Goal: Information Seeking & Learning: Learn about a topic

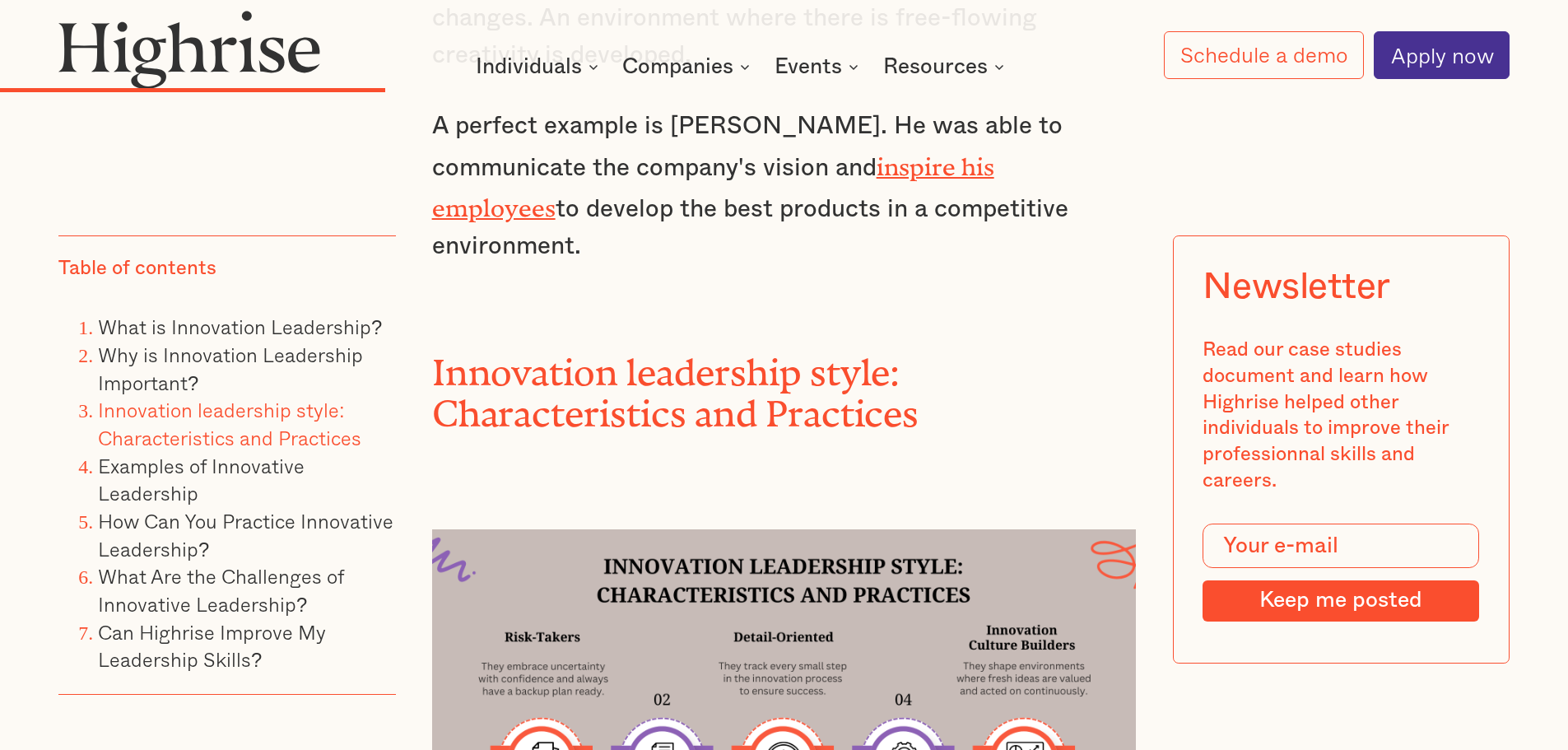
scroll to position [5345, 0]
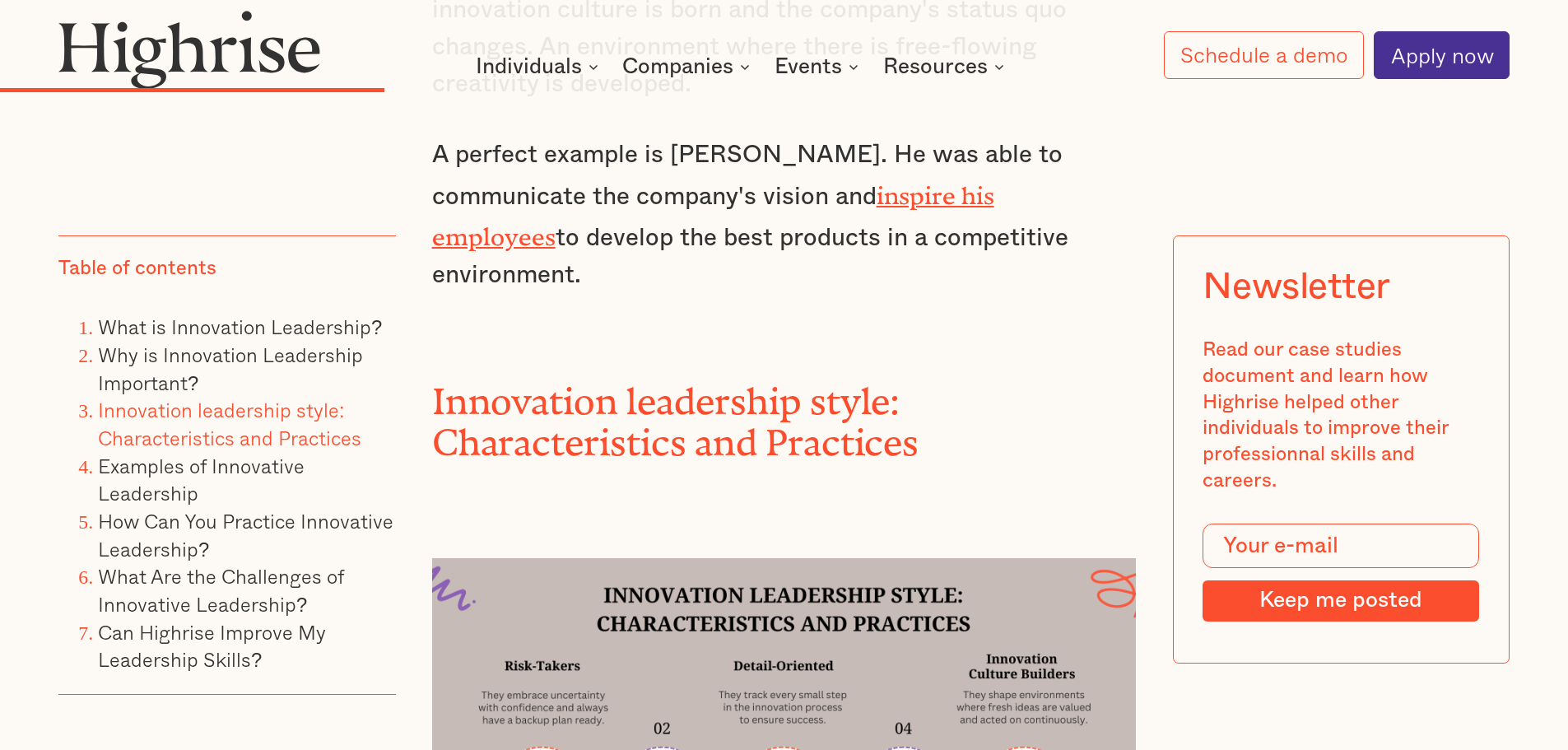
click at [672, 372] on h2 "Innovation leadership style: Characteristics and Practices" at bounding box center [784, 413] width 705 height 83
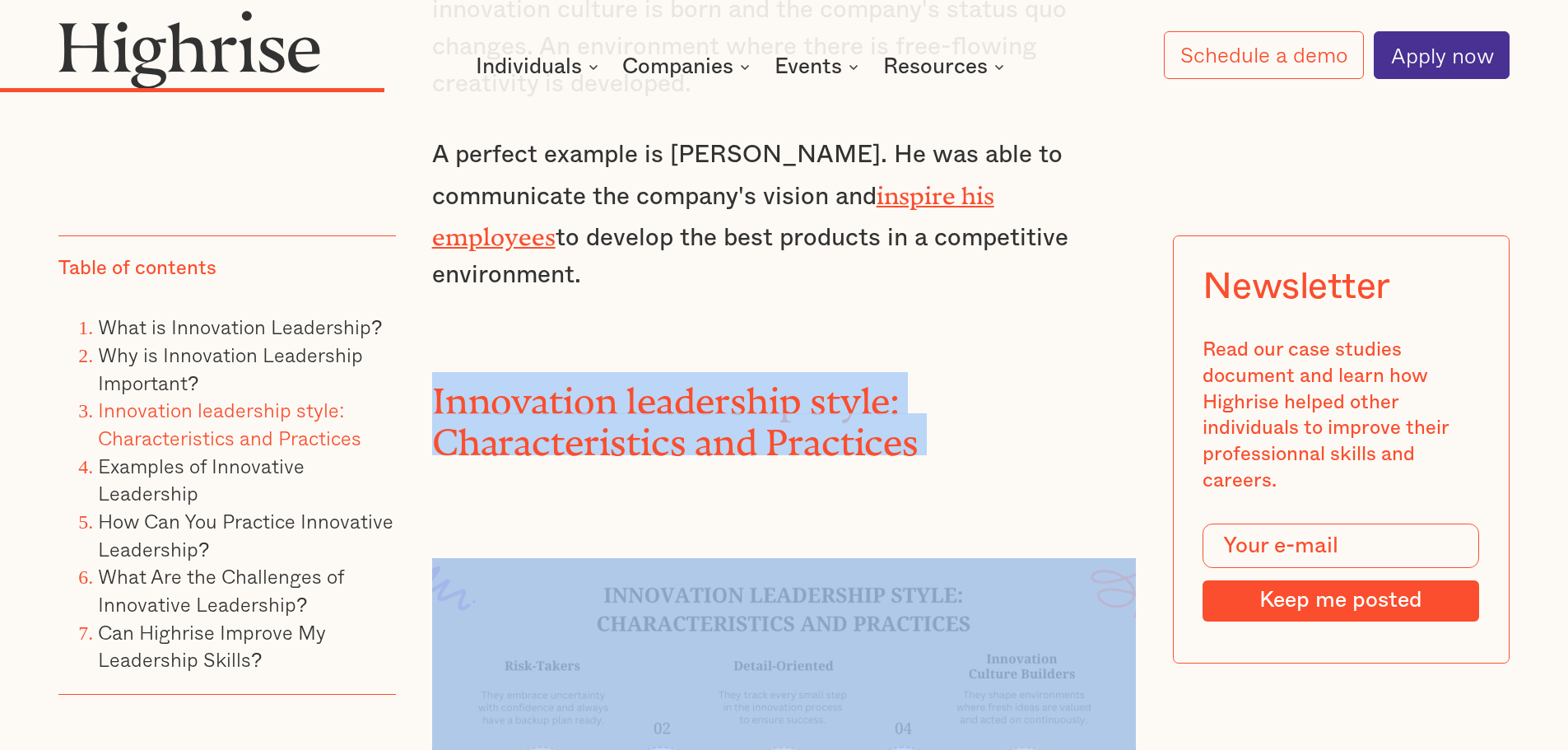
click at [672, 372] on h2 "Innovation leadership style: Characteristics and Practices" at bounding box center [784, 413] width 705 height 83
copy h2 "Innovation leadership style: Characteristics and Practices"
click at [336, 332] on link "What is Innovation Leadership?" at bounding box center [240, 326] width 284 height 30
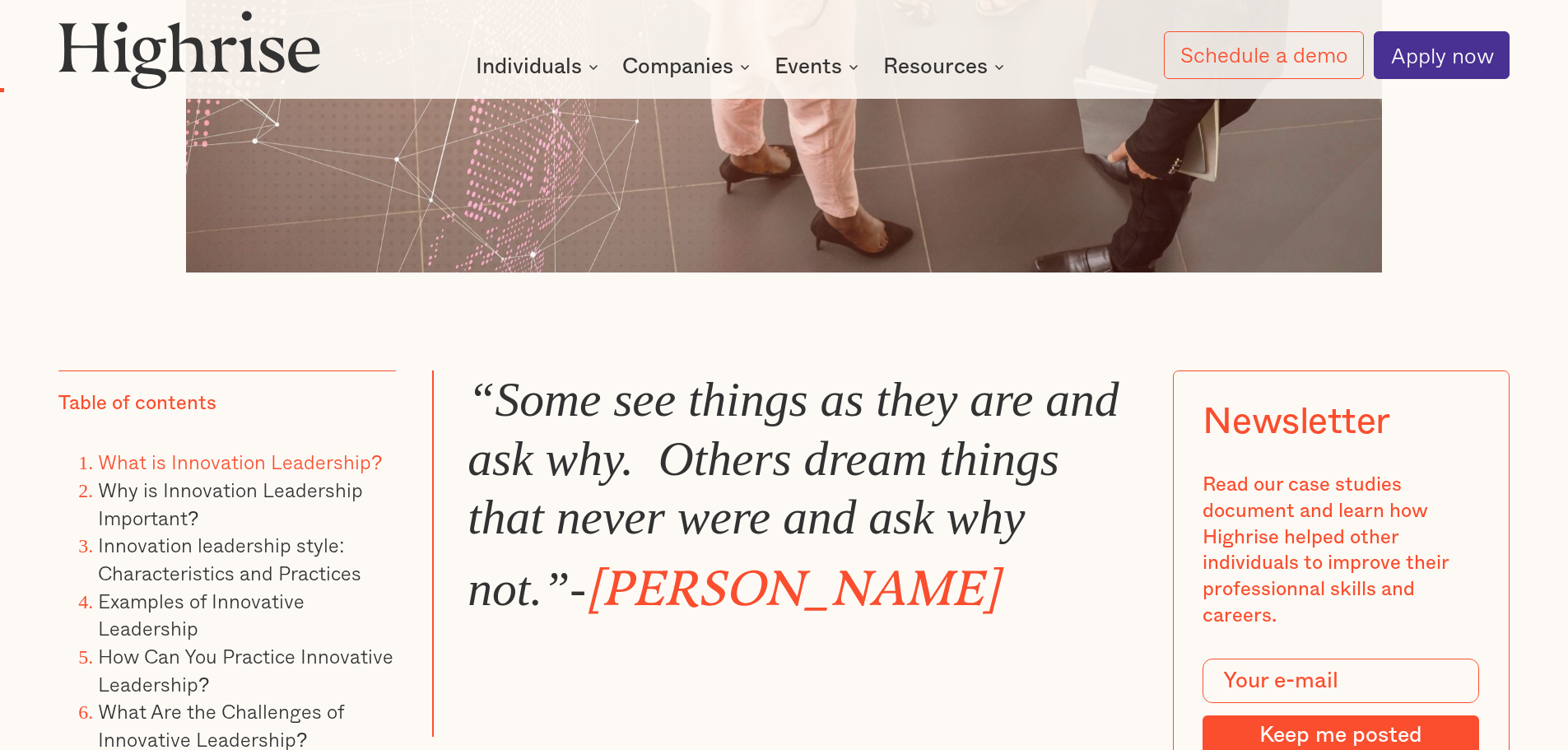
scroll to position [1399, 0]
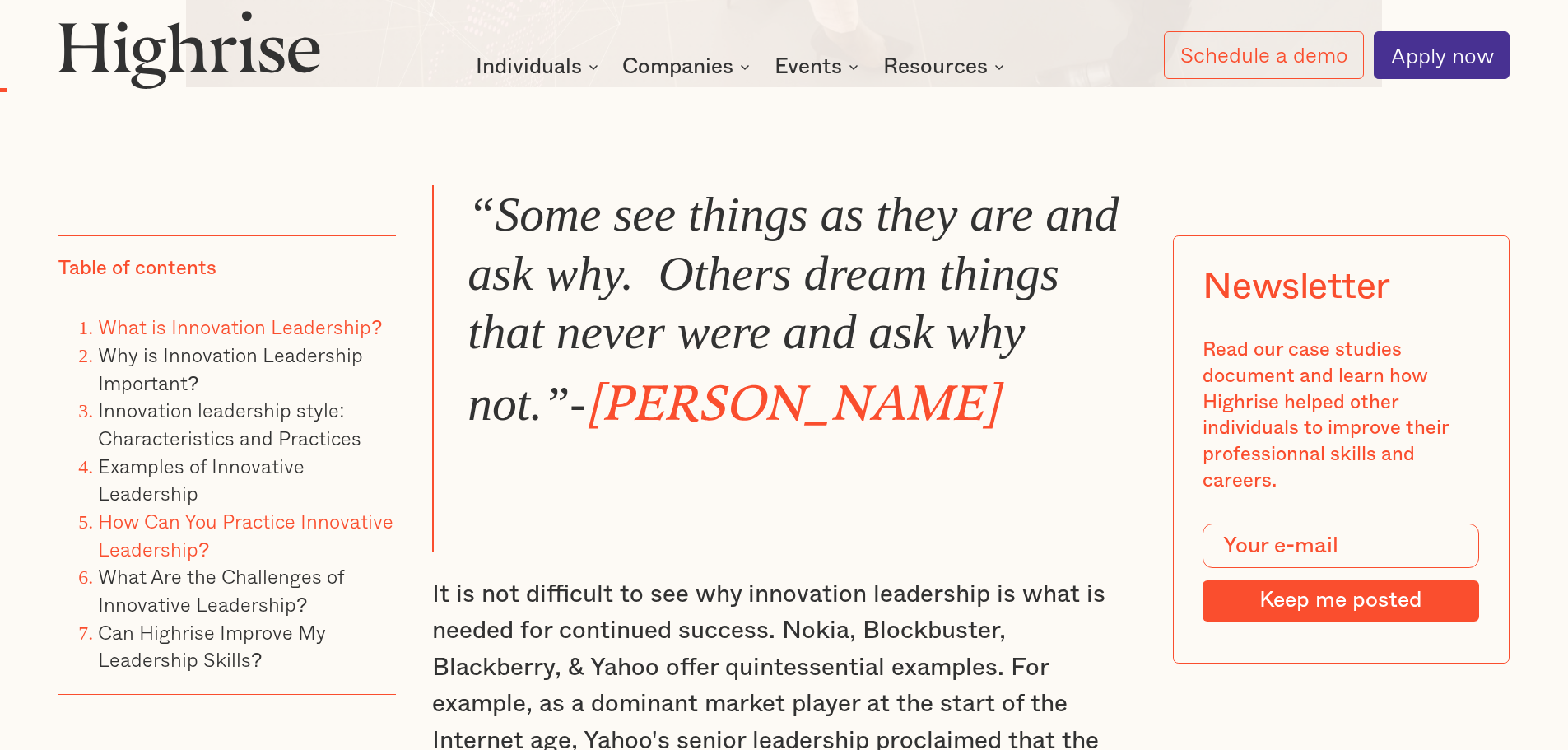
click at [279, 520] on link "How Can You Practice Innovative Leadership?" at bounding box center [246, 534] width 296 height 58
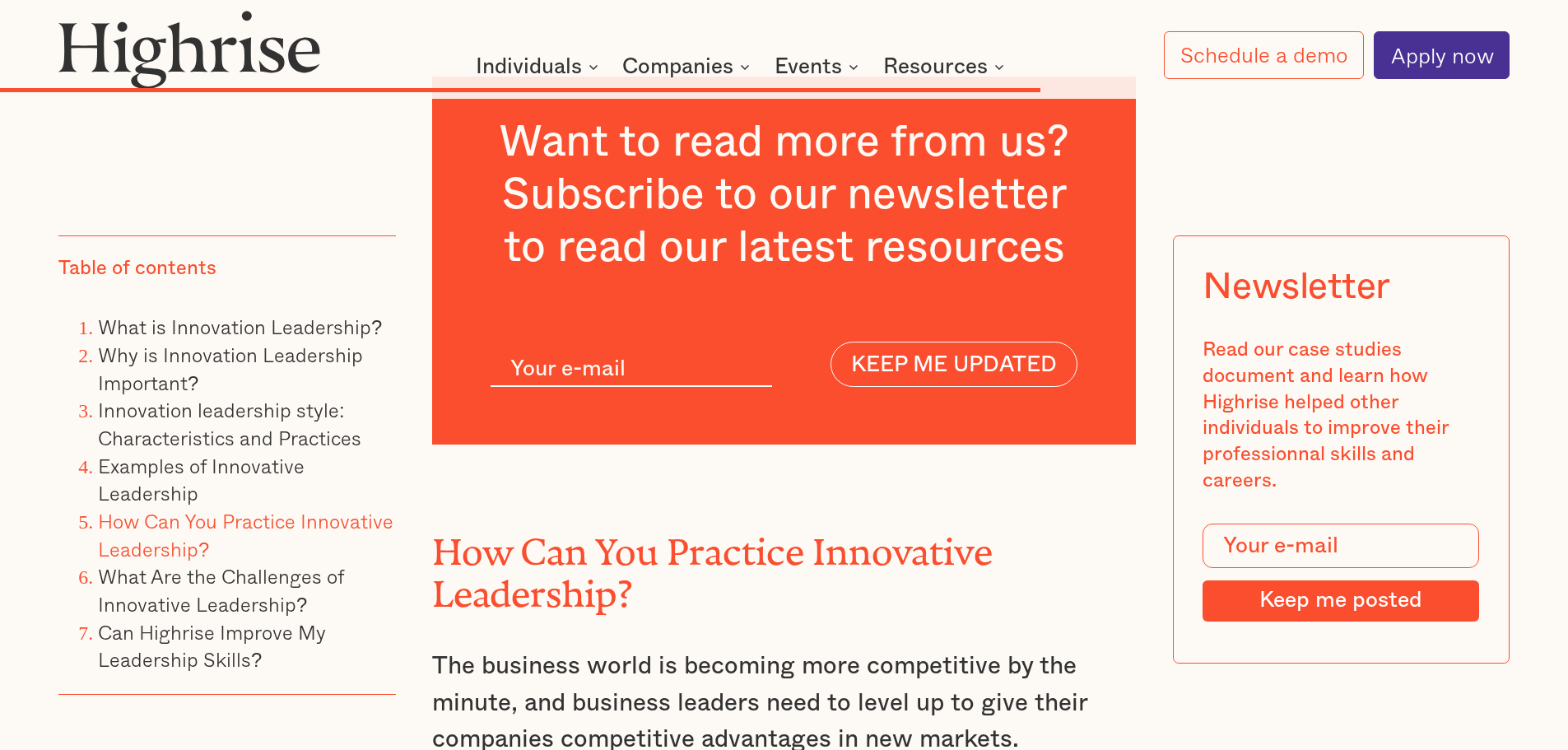
scroll to position [12223, 0]
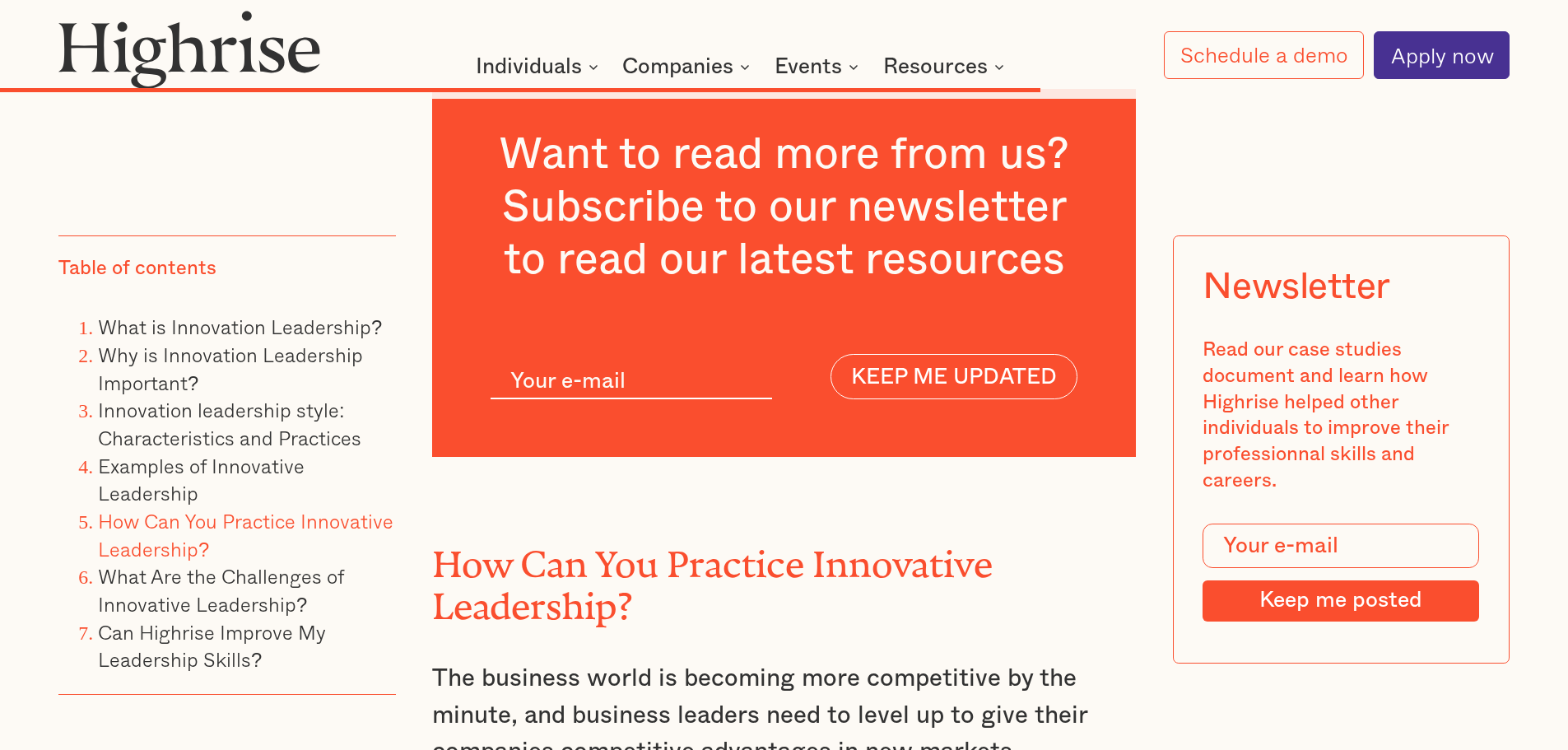
click at [610, 535] on h2 "How Can You Practice Innovative Leadership?" at bounding box center [784, 577] width 705 height 83
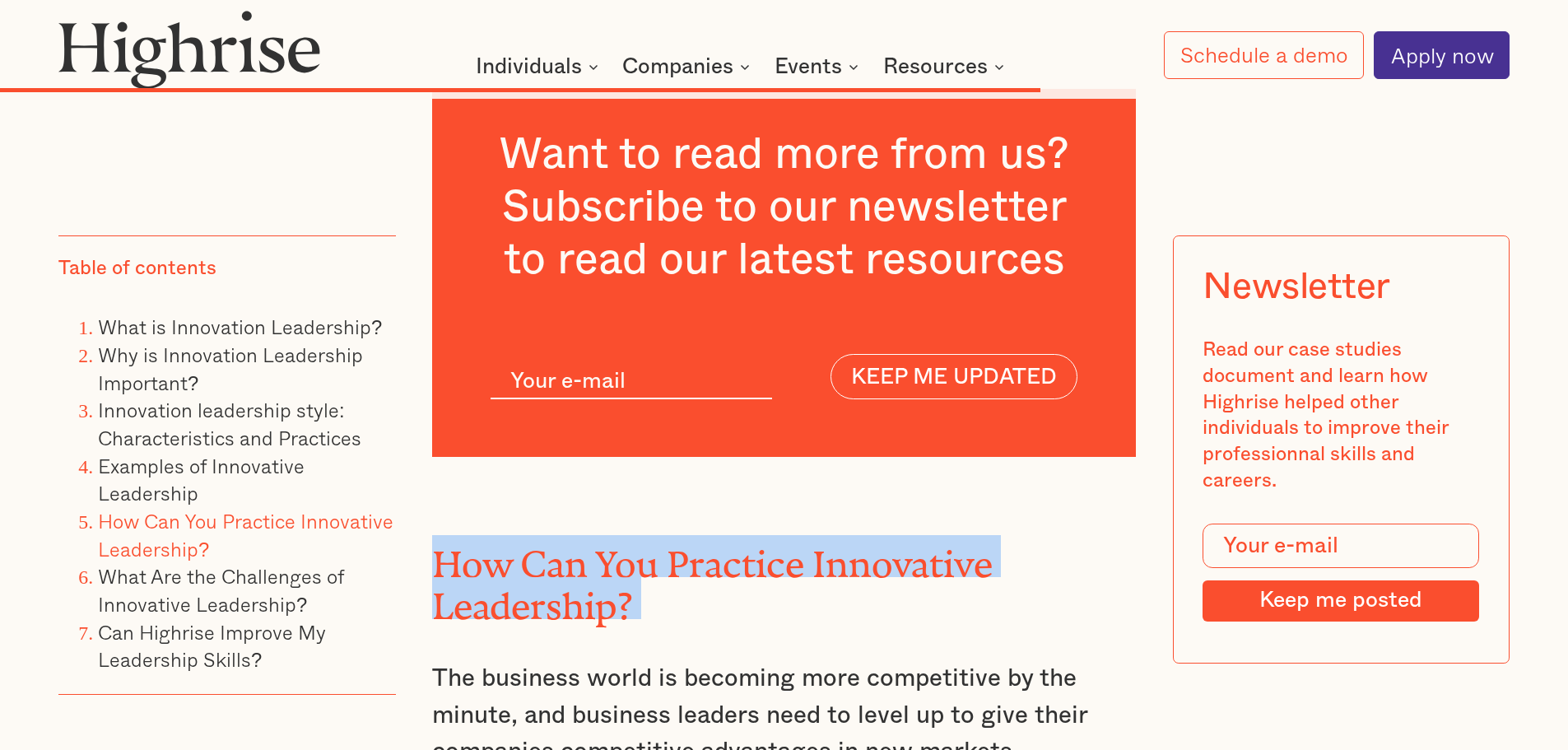
copy h2 "How Can You Practice Innovative Leadership?"
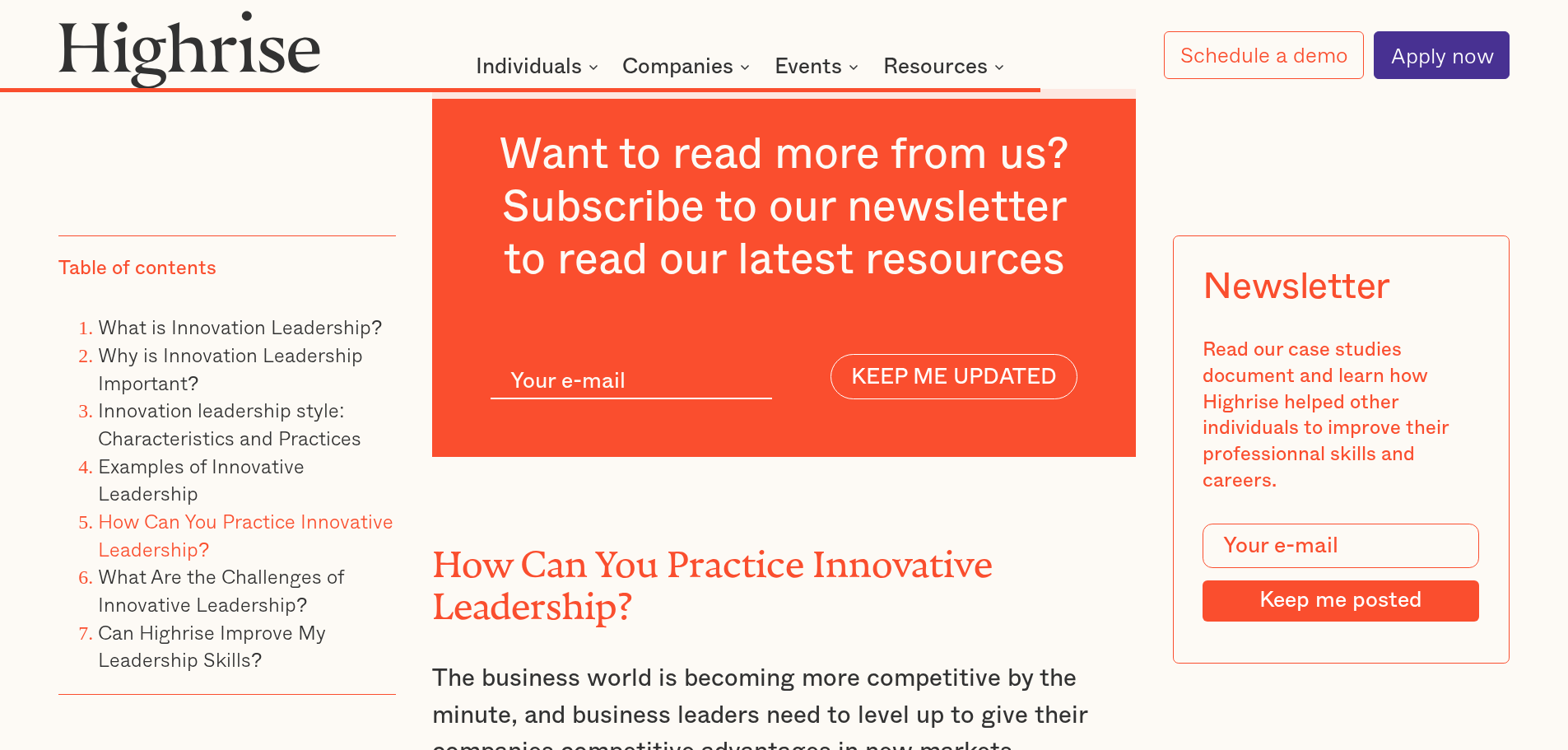
click at [663, 660] on p "The business world is becoming more competitive by the minute, and business lea…" at bounding box center [784, 733] width 705 height 148
